Goal: Find specific page/section: Find specific page/section

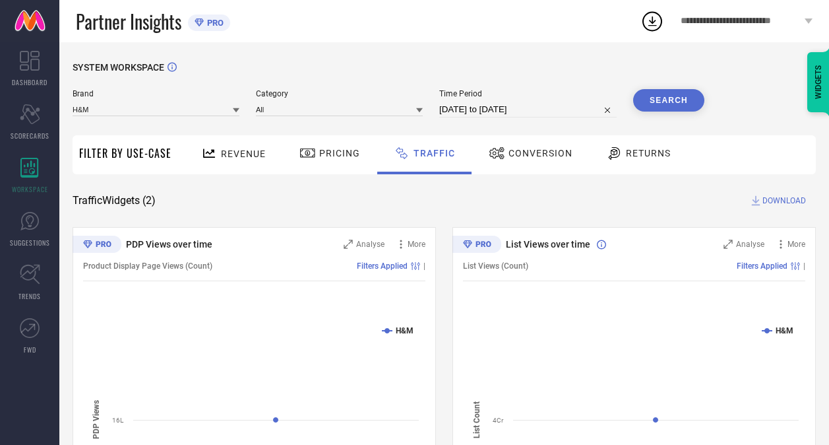
scroll to position [131, 0]
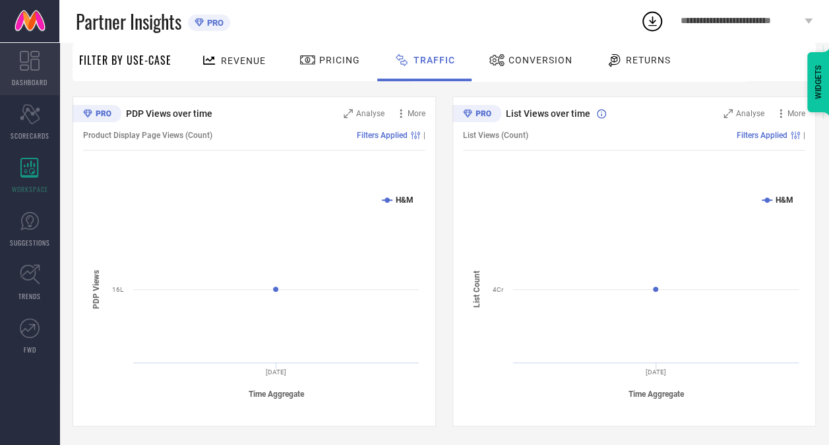
click at [34, 69] on icon at bounding box center [30, 61] width 20 height 20
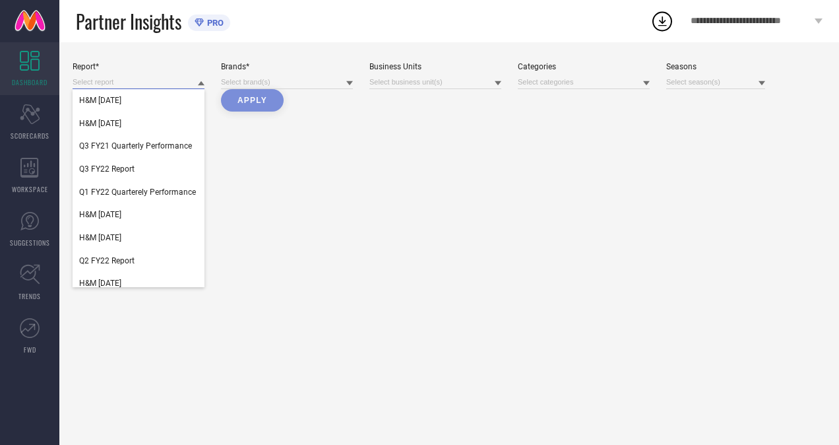
click at [150, 84] on input at bounding box center [139, 82] width 132 height 14
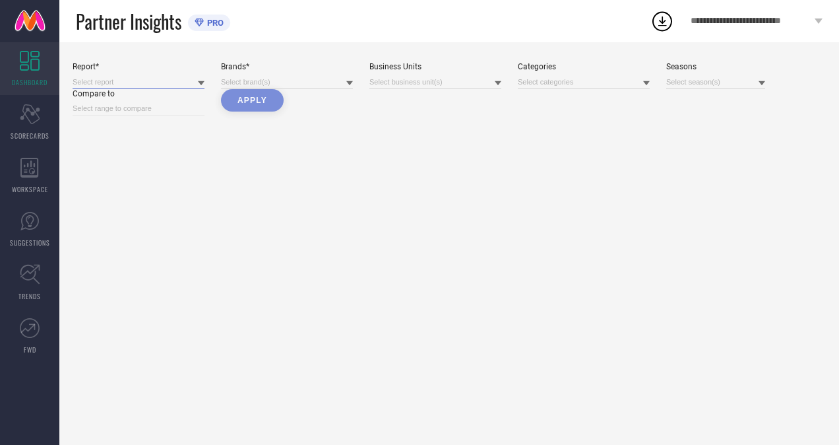
click at [150, 84] on input at bounding box center [139, 82] width 132 height 14
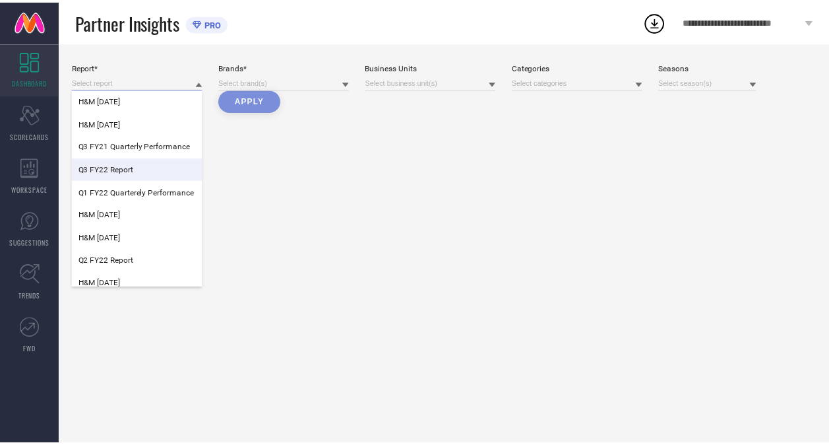
scroll to position [53, 0]
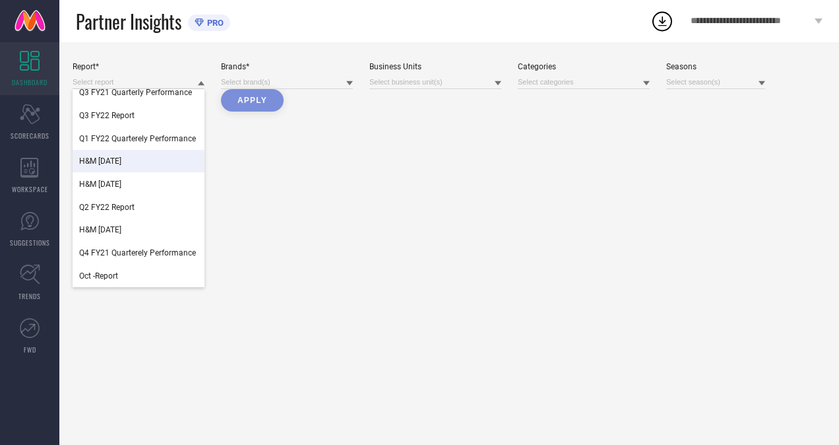
click at [324, 185] on div "Report* H&M [DATE] H&M [DATE] Q3 FY21 Quarterly Performance Q3 FY22 Report Q1 F…" at bounding box center [449, 243] width 780 height 402
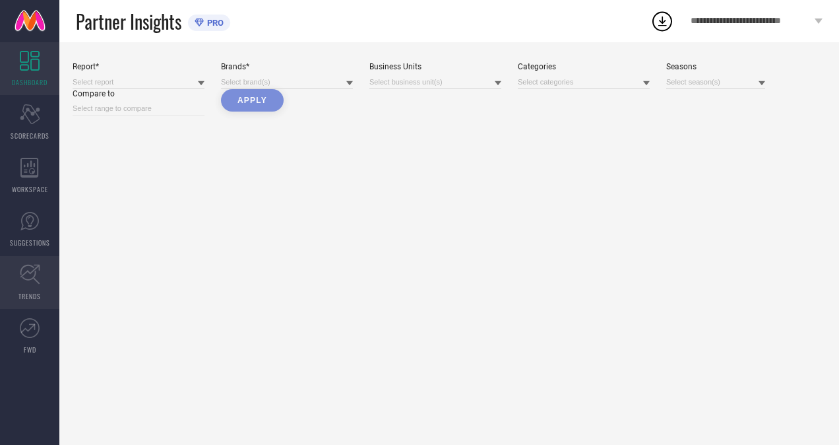
click at [29, 273] on icon at bounding box center [30, 274] width 20 height 20
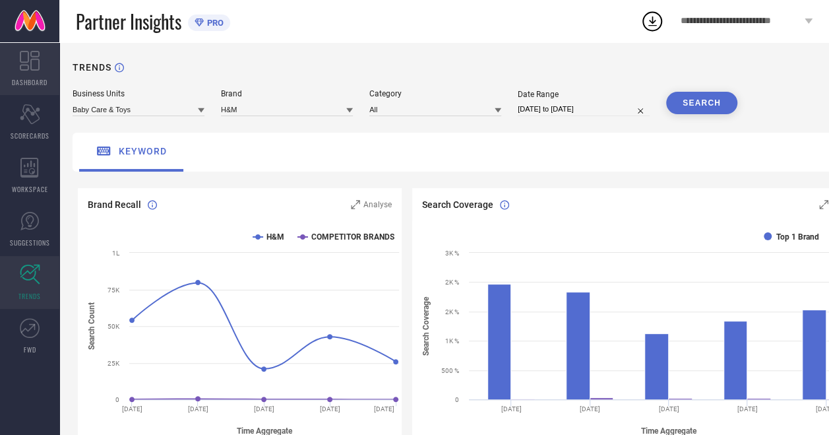
click at [35, 67] on icon at bounding box center [30, 61] width 20 height 20
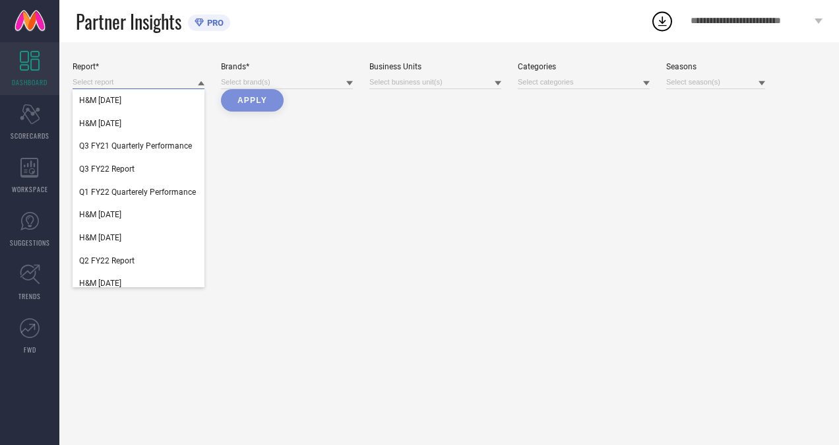
click at [170, 82] on input at bounding box center [139, 82] width 132 height 14
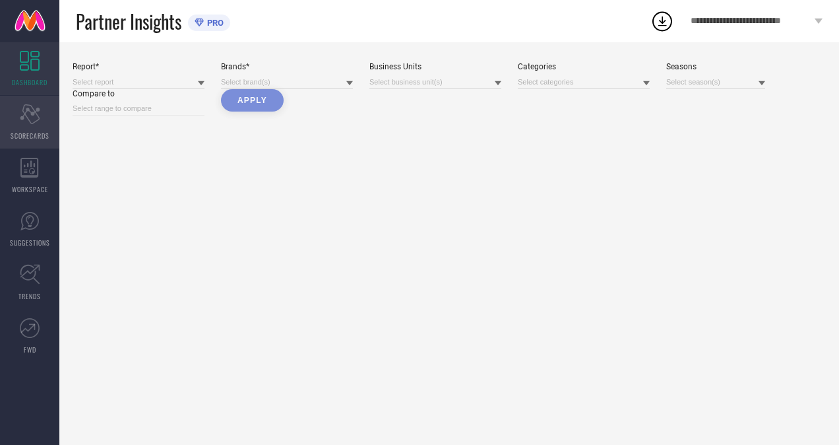
click at [44, 120] on div "Scorecard SCORECARDS" at bounding box center [29, 122] width 59 height 53
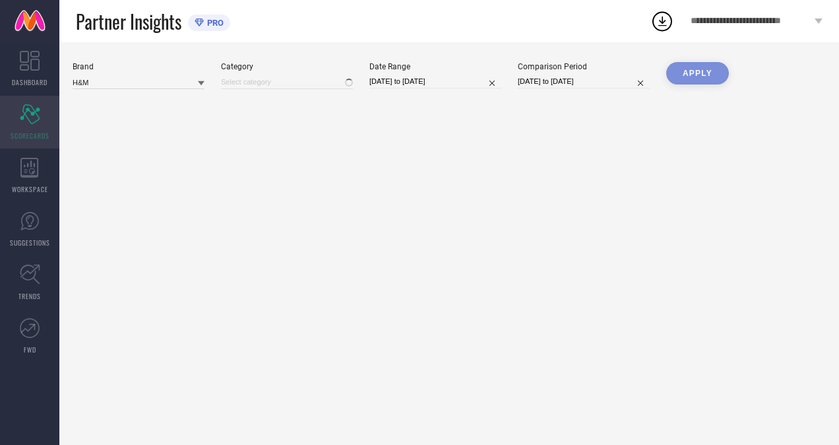
type input "All"
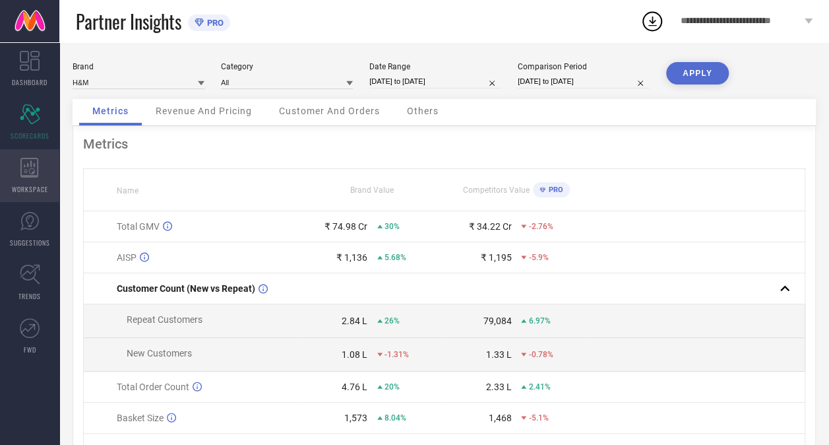
click at [37, 171] on icon at bounding box center [29, 168] width 18 height 20
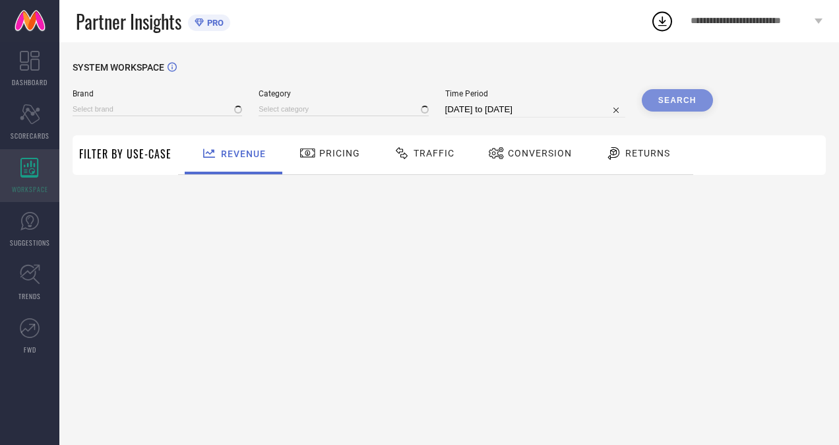
type input "H&M"
type input "All"
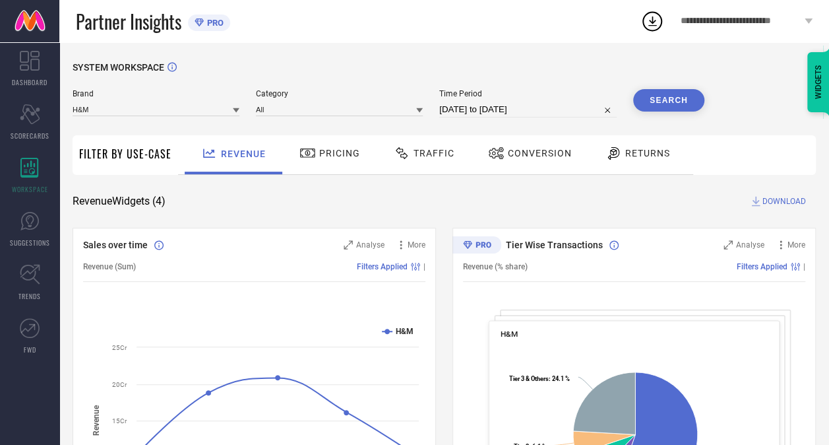
scroll to position [82, 0]
